Goal: Find specific page/section: Find specific page/section

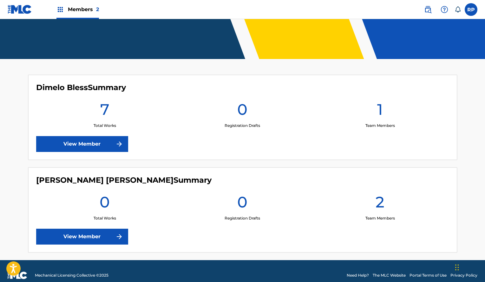
click at [114, 145] on link "View Member" at bounding box center [82, 144] width 92 height 16
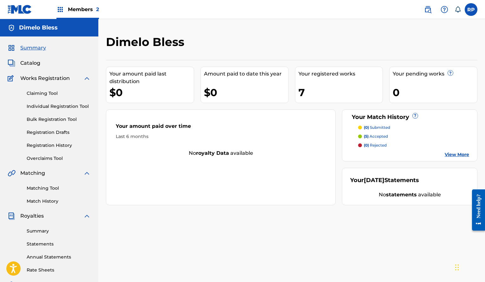
click at [81, 16] on div "Members 2" at bounding box center [77, 9] width 42 height 19
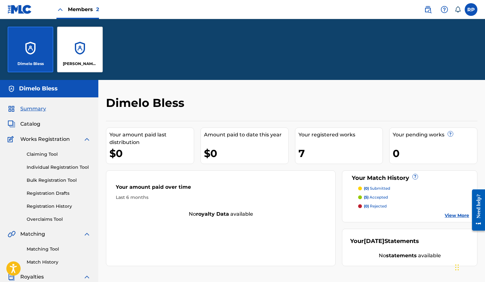
click at [81, 63] on p "[PERSON_NAME] [PERSON_NAME]" at bounding box center [80, 64] width 35 height 6
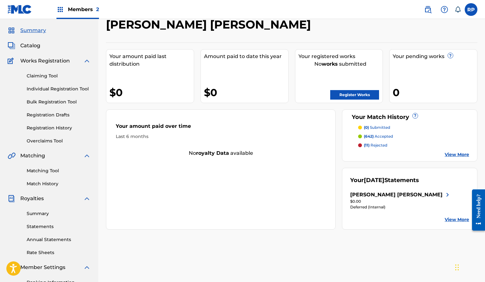
scroll to position [32, 0]
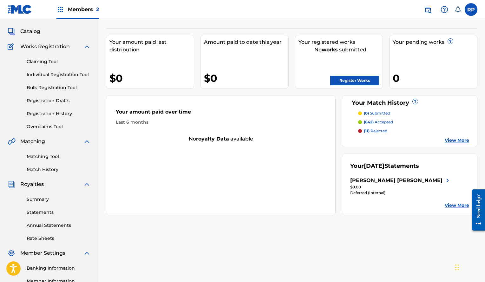
click at [459, 209] on link "View More" at bounding box center [456, 205] width 24 height 7
